Goal: Task Accomplishment & Management: Use online tool/utility

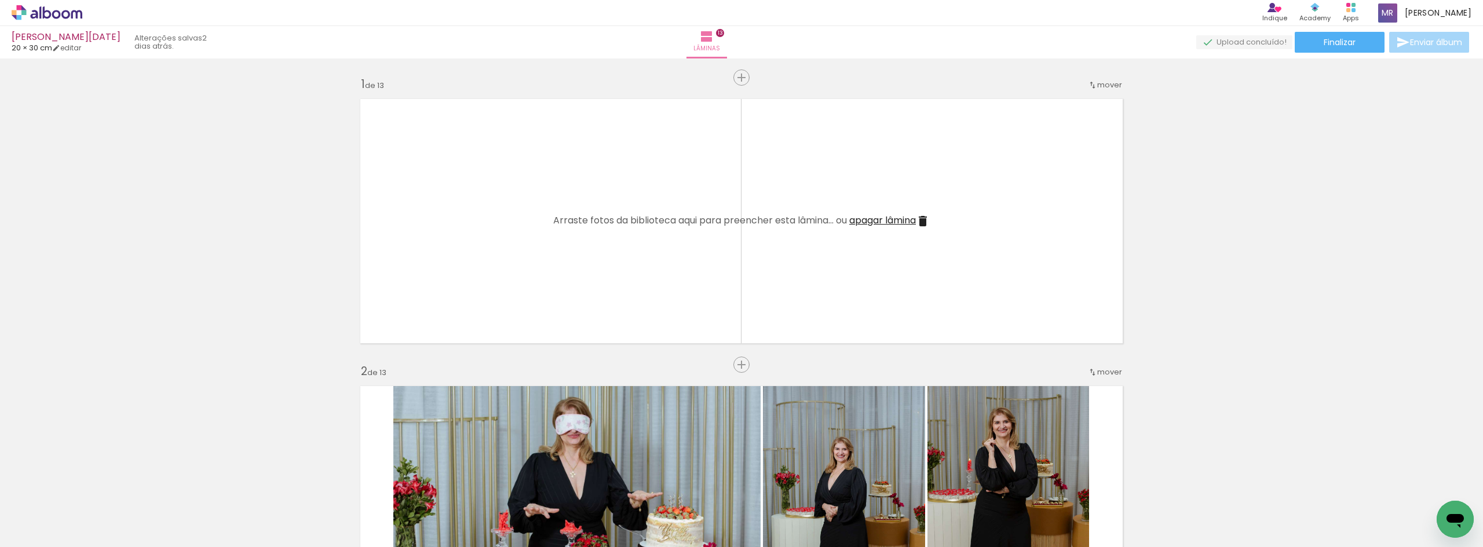
scroll to position [174, 0]
